Goal: Transaction & Acquisition: Purchase product/service

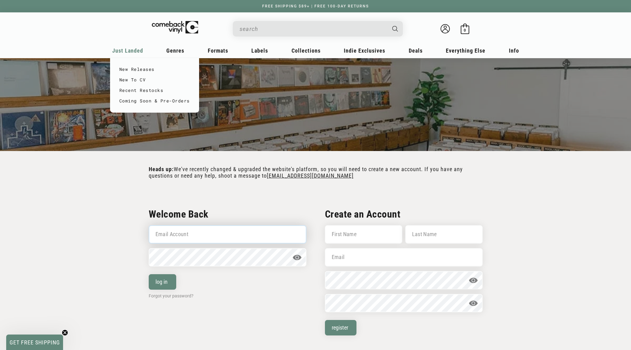
type input "[PERSON_NAME][EMAIL_ADDRESS][DOMAIN_NAME]"
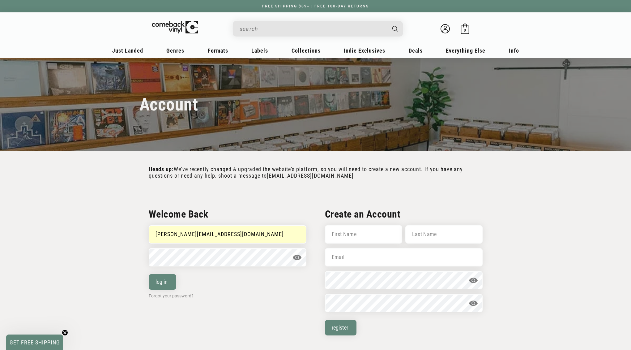
click at [279, 28] on input "When autocomplete results are available use up and down arrows to review and en…" at bounding box center [313, 29] width 147 height 13
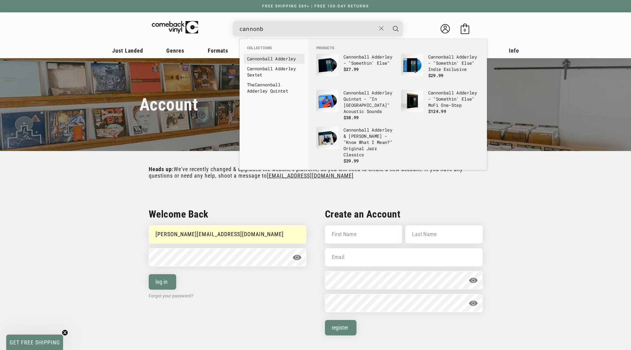
type input "cannonb"
click at [276, 63] on li "Cannonb all Adderley" at bounding box center [274, 59] width 61 height 10
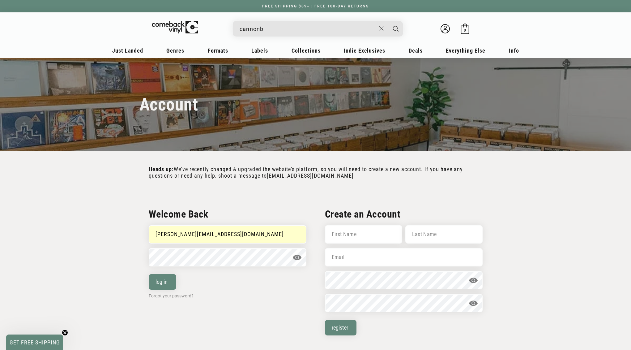
click at [276, 30] on input "cannonb" at bounding box center [308, 29] width 136 height 13
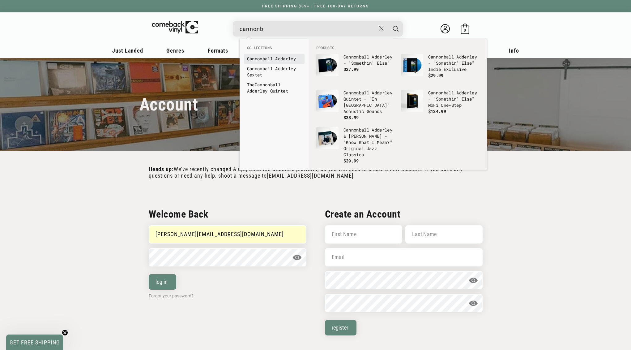
click at [267, 60] on link "Cannonb all Adderley" at bounding box center [274, 59] width 54 height 6
